Goal: Information Seeking & Learning: Check status

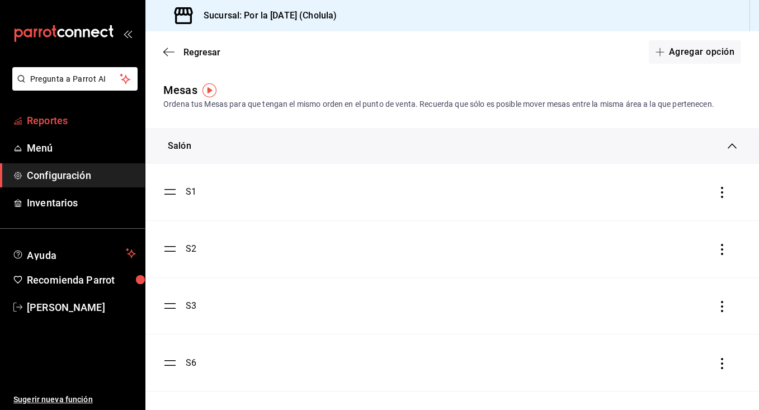
click at [72, 130] on link "Reportes" at bounding box center [72, 120] width 145 height 24
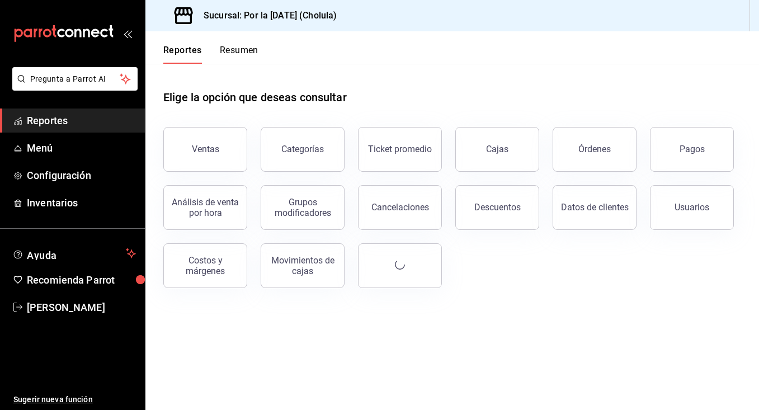
click at [63, 122] on span "Reportes" at bounding box center [81, 120] width 109 height 15
click at [308, 218] on button "Grupos modificadores" at bounding box center [303, 207] width 84 height 45
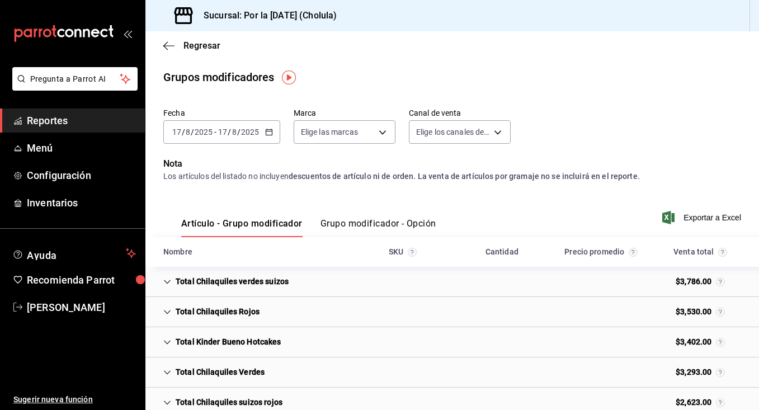
click at [223, 123] on div "[DATE] [DATE] - [DATE] [DATE]" at bounding box center [221, 131] width 117 height 23
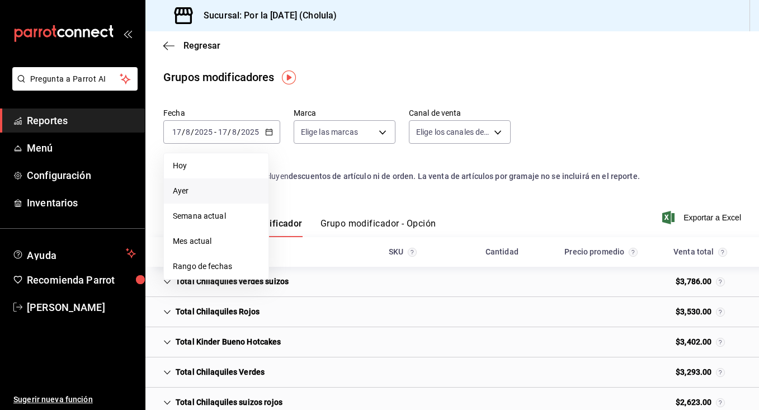
click at [199, 196] on span "Ayer" at bounding box center [216, 191] width 87 height 12
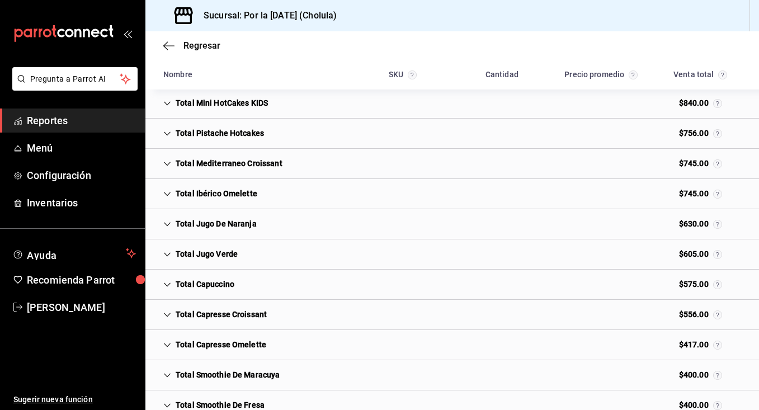
scroll to position [389, 0]
click at [179, 254] on div "Total Jugo Verde" at bounding box center [200, 254] width 92 height 21
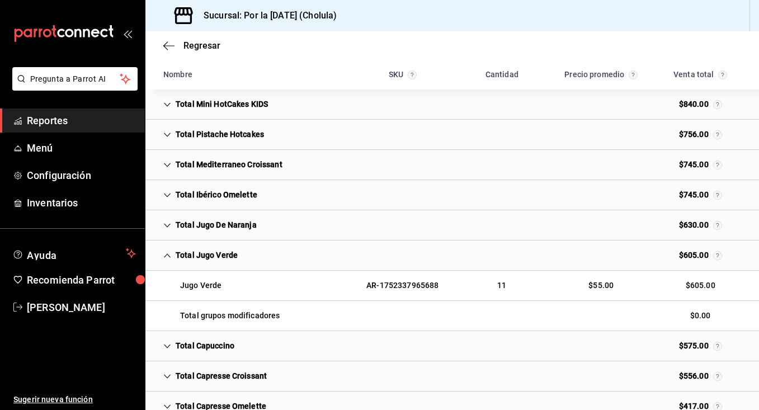
scroll to position [389, 0]
click at [171, 231] on div "Total Jugo De Naranja" at bounding box center [209, 225] width 111 height 21
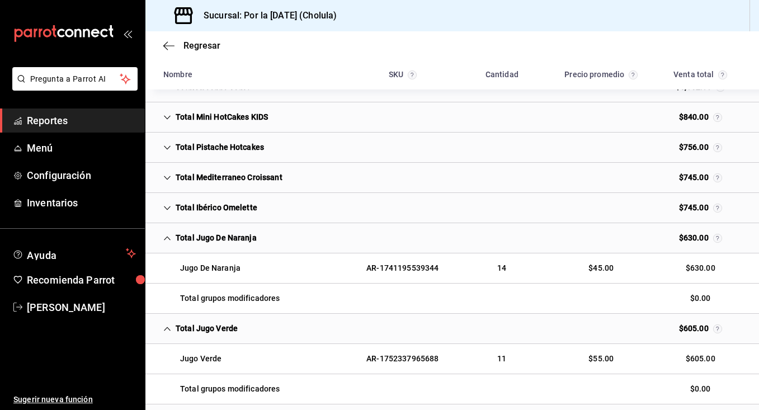
scroll to position [373, 0]
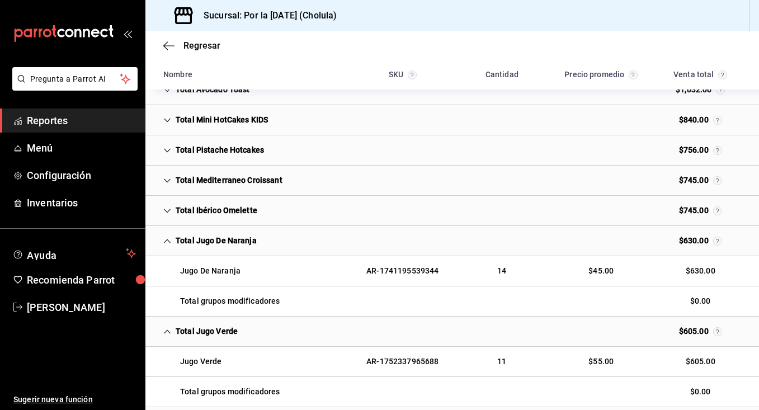
click at [172, 183] on div "Total Mediterraneo Croissant" at bounding box center [222, 180] width 137 height 21
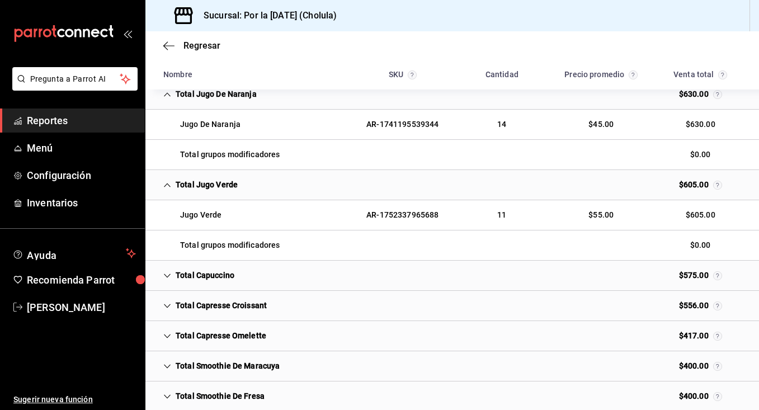
scroll to position [586, 0]
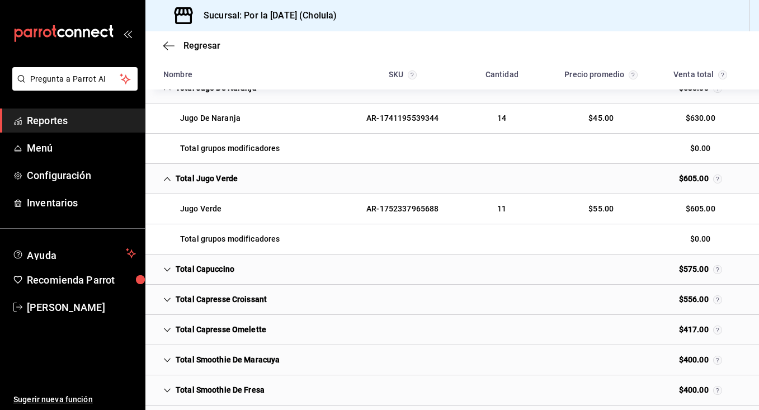
click at [164, 302] on icon "Cell" at bounding box center [167, 300] width 8 height 8
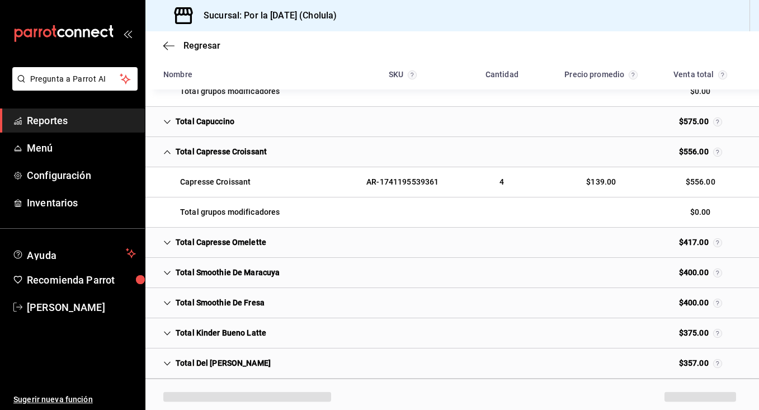
scroll to position [736, 0]
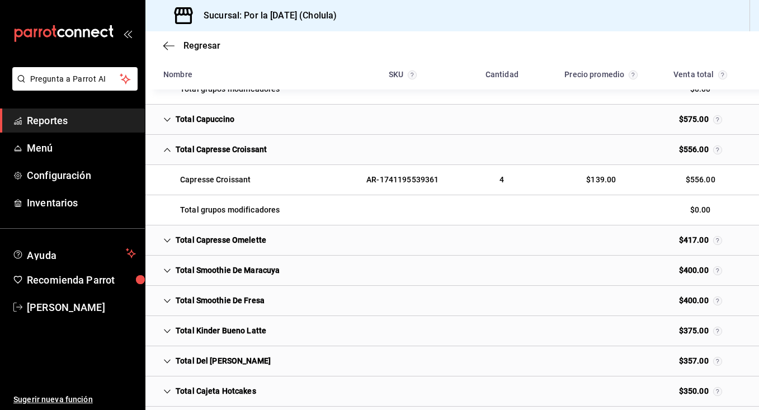
click at [172, 358] on div "Total Del [PERSON_NAME]" at bounding box center [216, 361] width 125 height 21
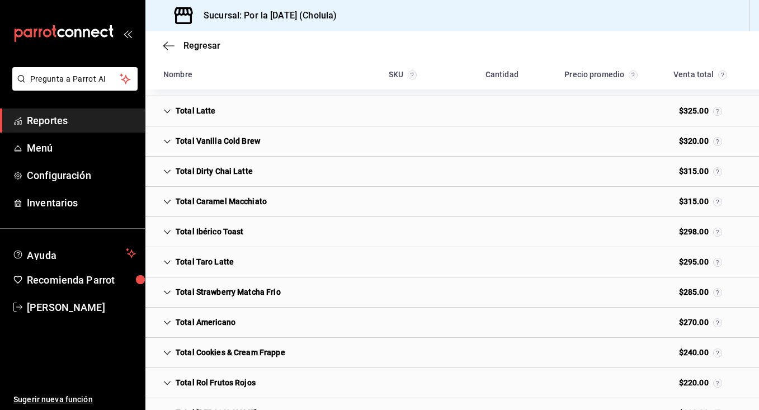
scroll to position [1105, 0]
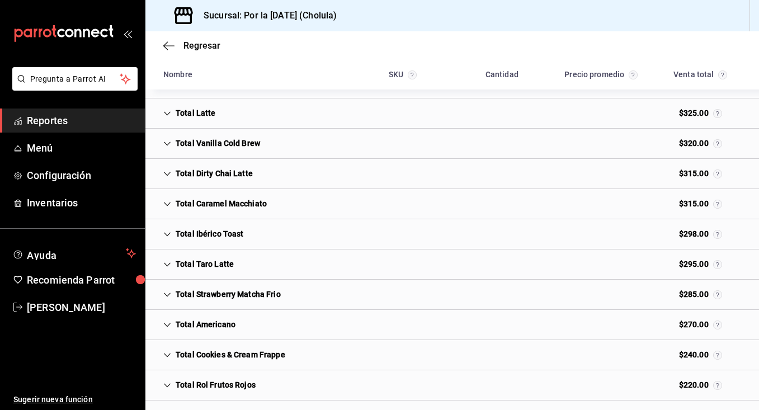
click at [172, 235] on div "Total Ibérico Toast" at bounding box center [203, 234] width 98 height 21
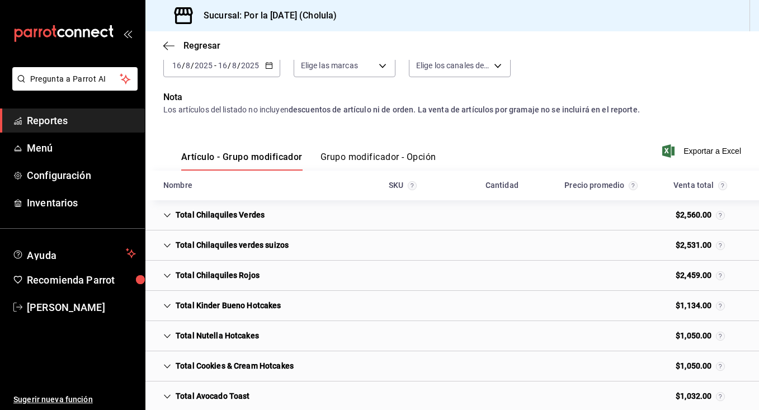
scroll to position [83, 0]
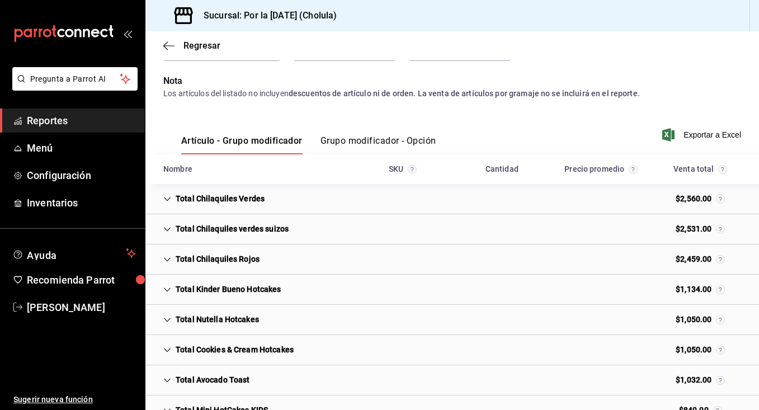
click at [166, 383] on icon "Cell" at bounding box center [167, 380] width 8 height 8
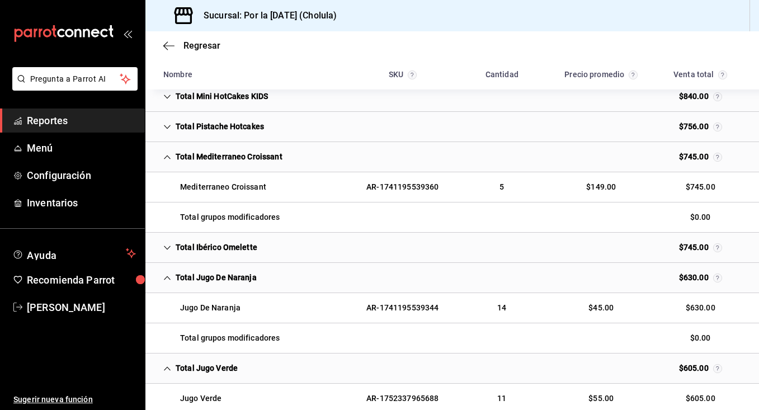
scroll to position [454, 0]
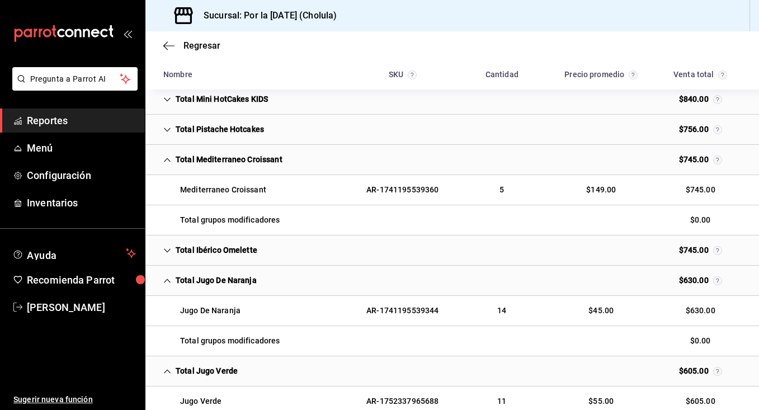
click at [172, 123] on div "Total Pistache Hotcakes" at bounding box center [213, 129] width 119 height 21
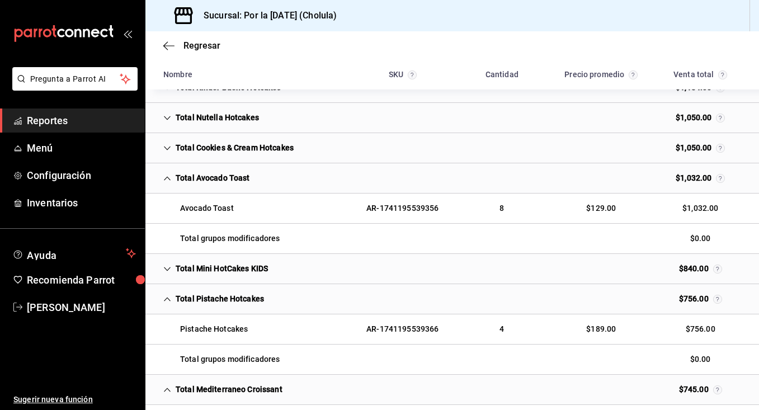
scroll to position [284, 0]
click at [180, 159] on div "Total Cookies & Cream Hotcakes $1,050.00" at bounding box center [452, 149] width 614 height 30
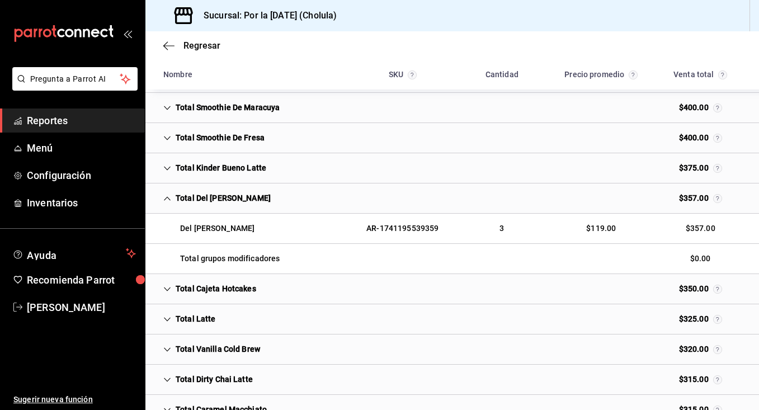
scroll to position [1082, 0]
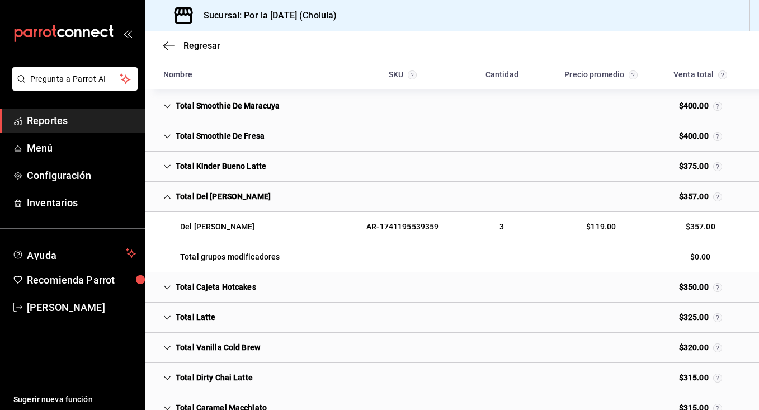
click at [169, 286] on icon "Cell" at bounding box center [167, 287] width 7 height 4
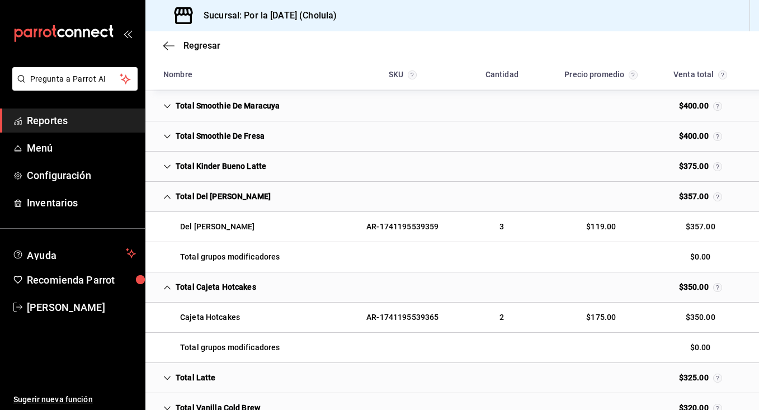
scroll to position [1197, 0]
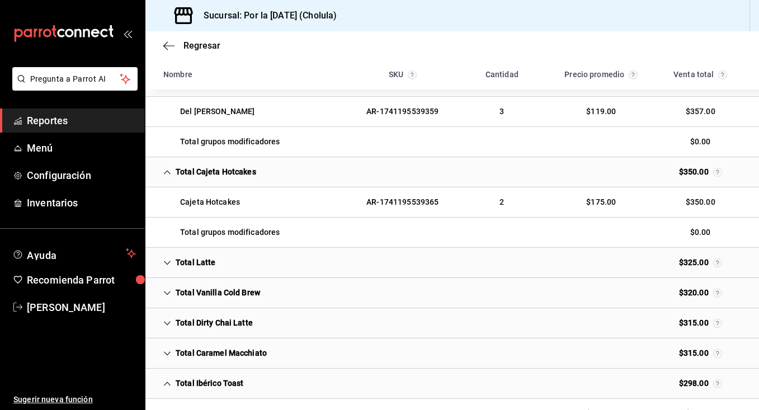
click at [171, 300] on div "Total Vanilla Cold Brew" at bounding box center [211, 292] width 115 height 21
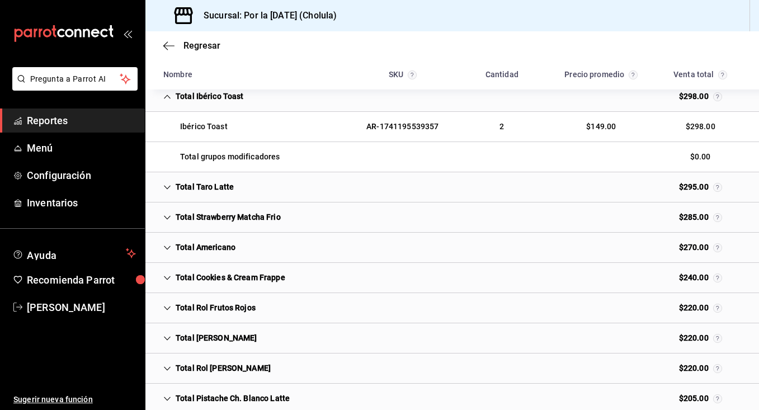
scroll to position [1545, 0]
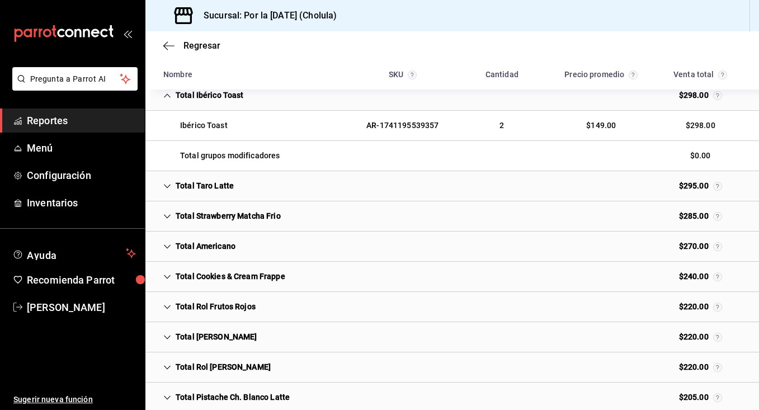
click at [170, 224] on div "Total Strawberry Matcha Frio" at bounding box center [221, 216] width 135 height 21
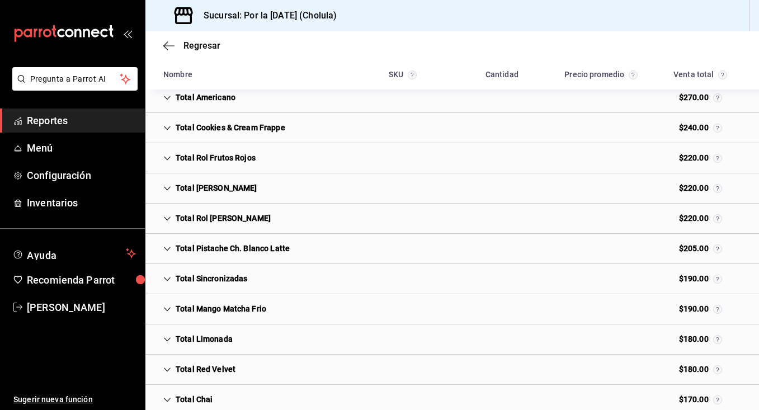
scroll to position [1757, 0]
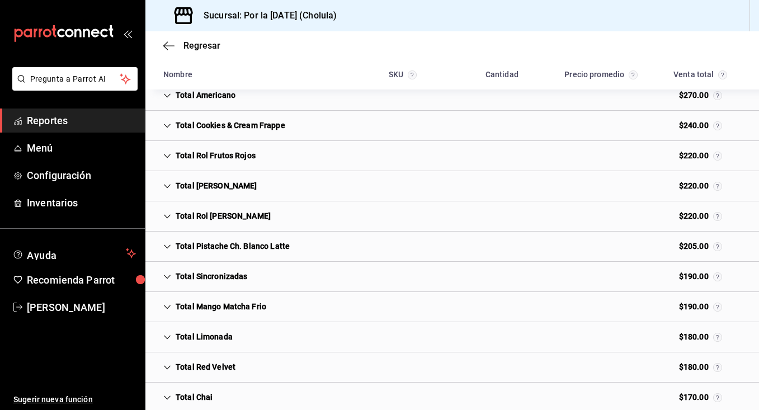
click at [166, 304] on icon "Cell" at bounding box center [167, 307] width 8 height 8
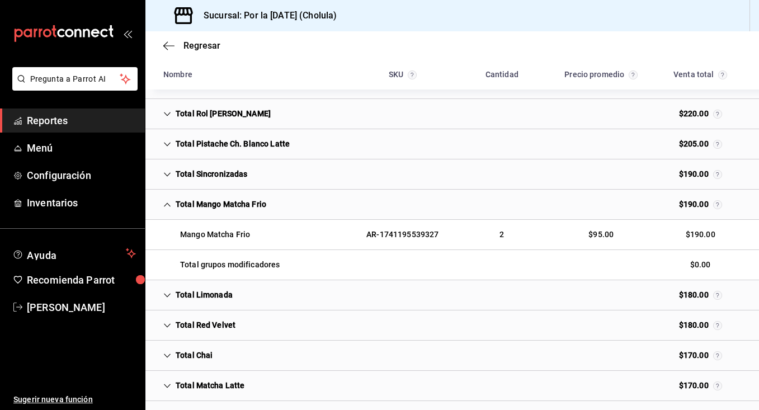
scroll to position [1921, 0]
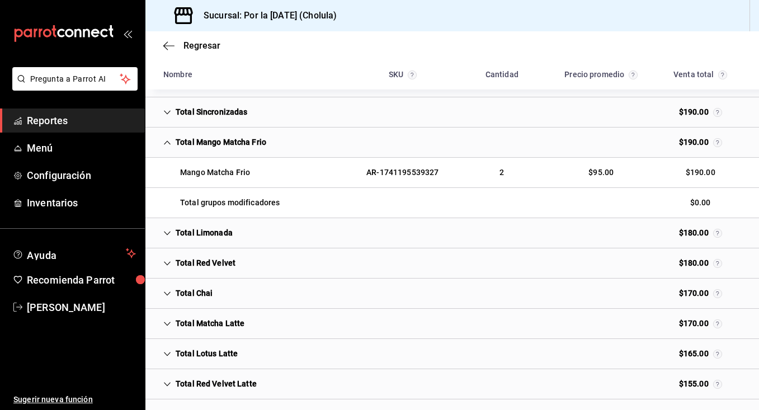
click at [165, 350] on icon "Cell" at bounding box center [167, 354] width 8 height 8
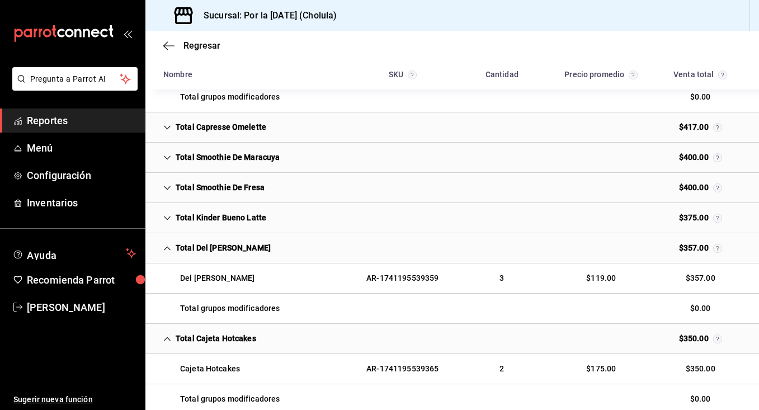
scroll to position [1009, 0]
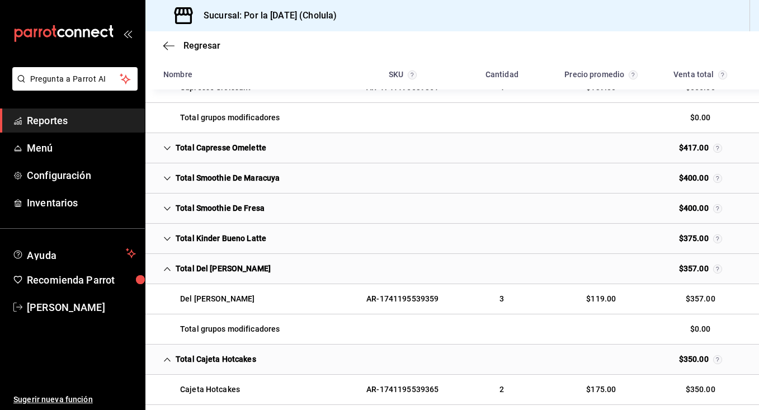
click at [168, 241] on icon "Cell" at bounding box center [167, 239] width 8 height 8
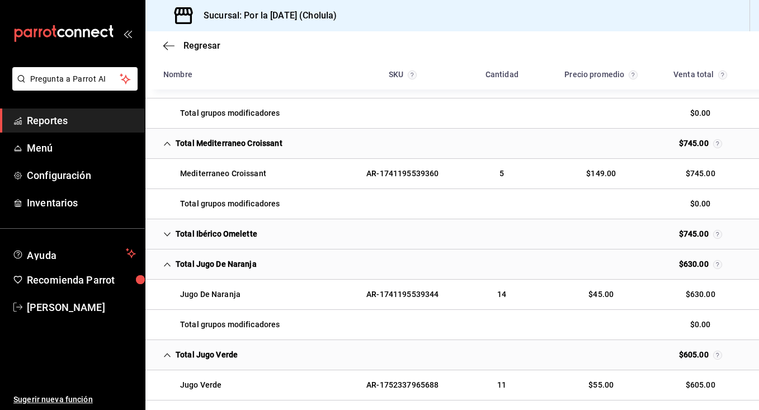
scroll to position [588, 0]
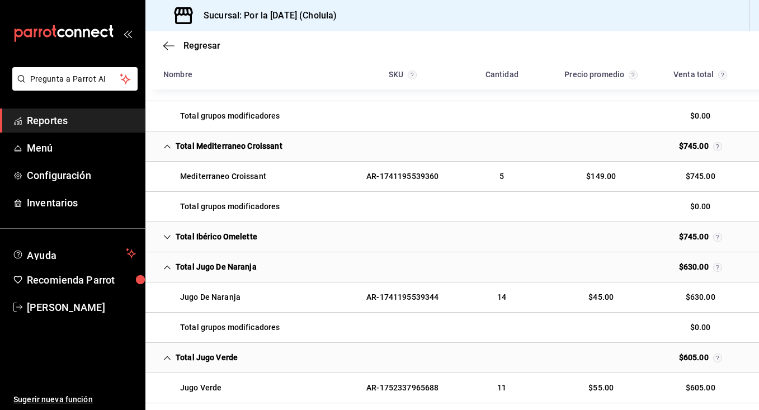
click at [167, 241] on div "Total Ibérico Omelette" at bounding box center [210, 237] width 112 height 21
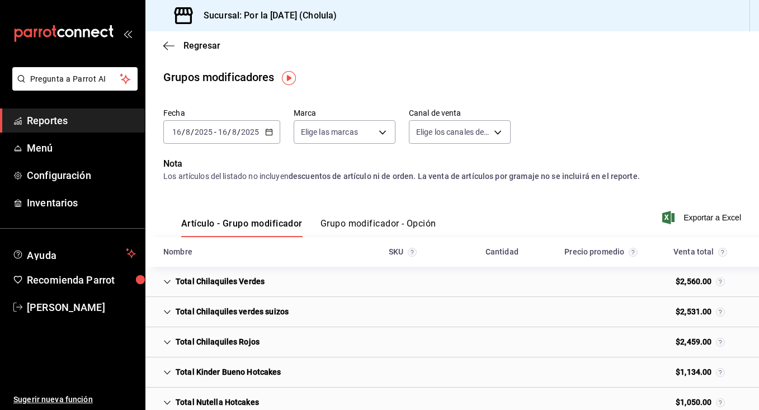
scroll to position [-1, 0]
click at [257, 130] on input "2025" at bounding box center [249, 132] width 19 height 9
click at [270, 136] on div "[DATE] [DATE] - [DATE] [DATE]" at bounding box center [221, 131] width 117 height 23
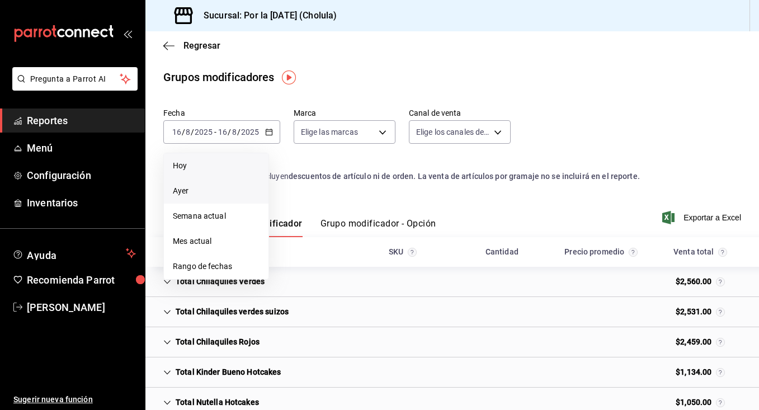
click at [185, 176] on li "Hoy" at bounding box center [216, 165] width 105 height 25
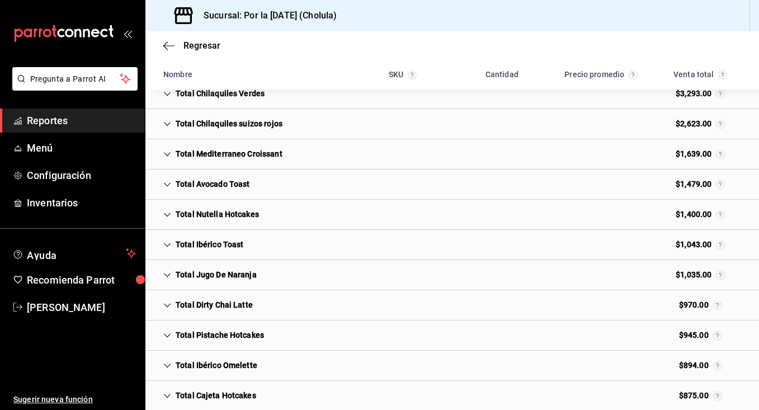
scroll to position [277, 0]
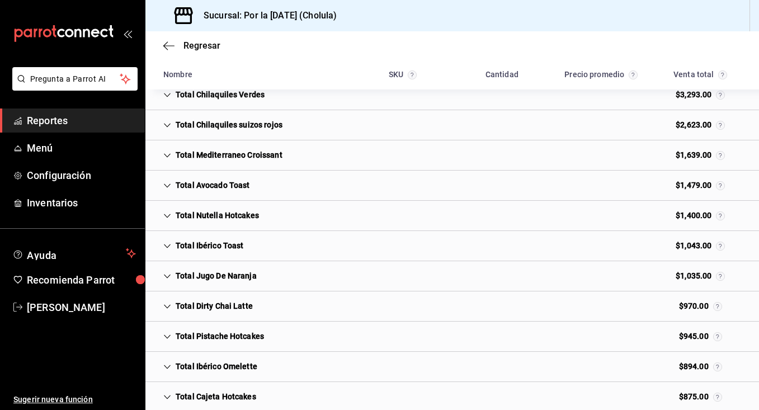
click at [167, 240] on div "Total Ibérico Toast" at bounding box center [203, 245] width 98 height 21
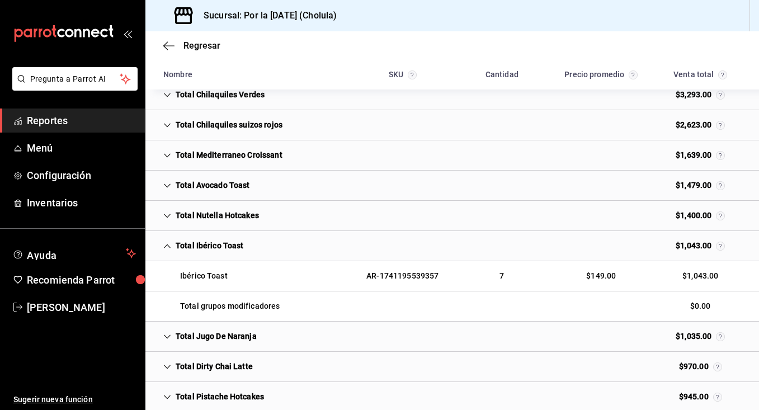
click at [173, 332] on div "Total Jugo De Naranja" at bounding box center [209, 336] width 111 height 21
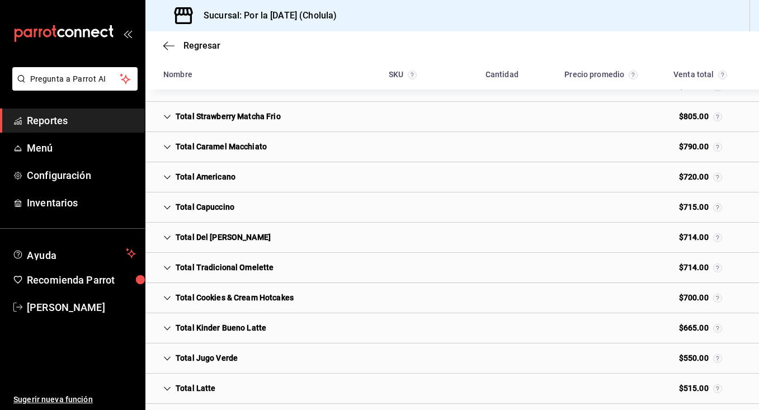
scroll to position [740, 0]
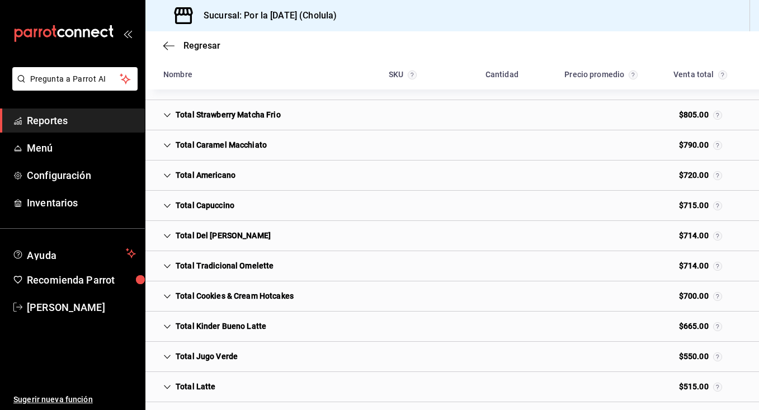
click at [166, 356] on icon "Cell" at bounding box center [167, 357] width 7 height 4
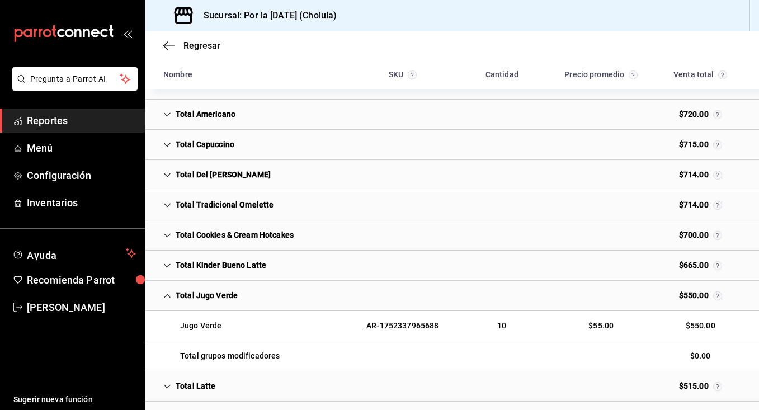
scroll to position [800, 0]
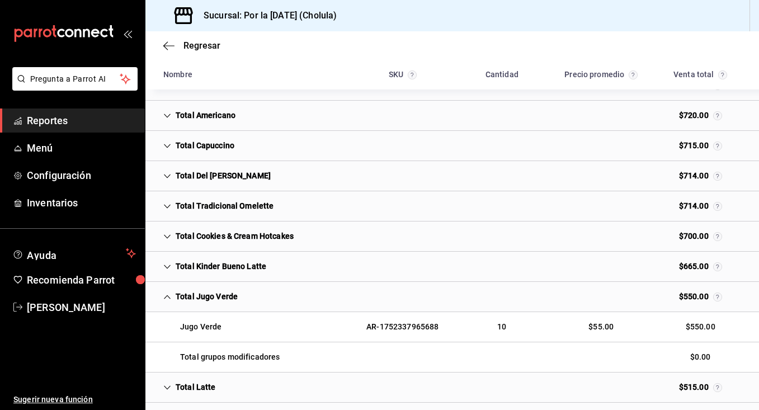
click at [166, 295] on icon "Cell" at bounding box center [167, 297] width 8 height 8
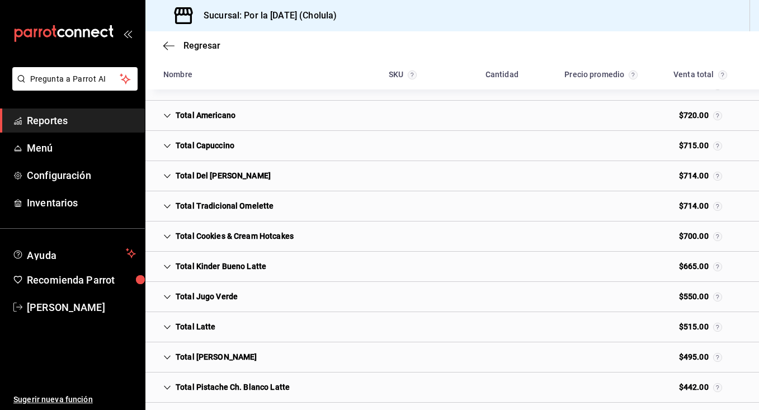
click at [171, 181] on div "Total Del [PERSON_NAME]" at bounding box center [216, 176] width 125 height 21
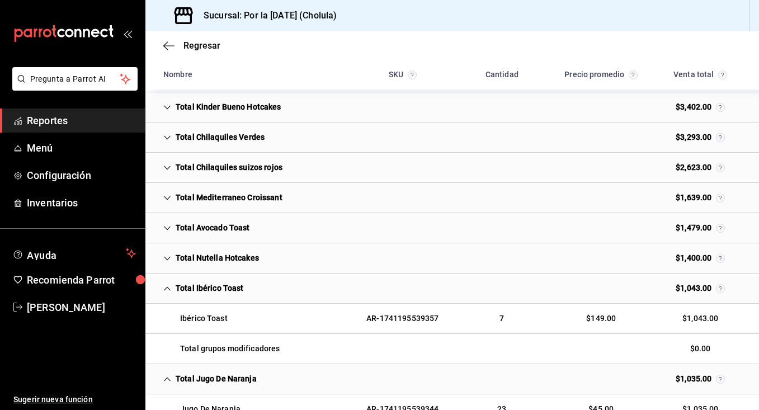
scroll to position [232, 0]
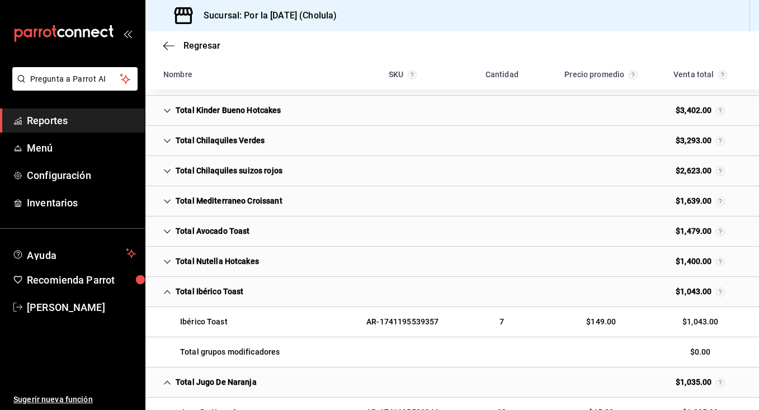
click at [167, 200] on icon "Cell" at bounding box center [167, 201] width 8 height 8
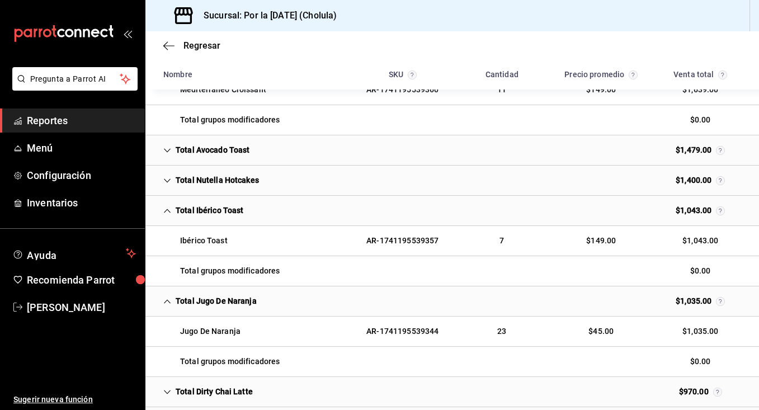
scroll to position [373, 0]
click at [230, 154] on div "Total Avocado Toast" at bounding box center [206, 150] width 105 height 21
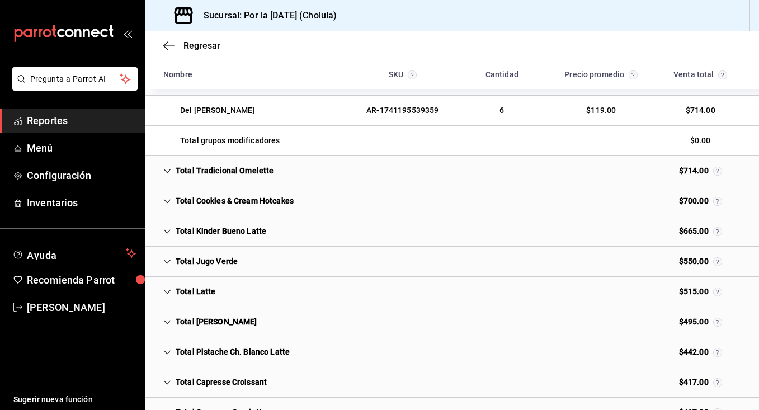
scroll to position [1021, 0]
